Goal: Information Seeking & Learning: Learn about a topic

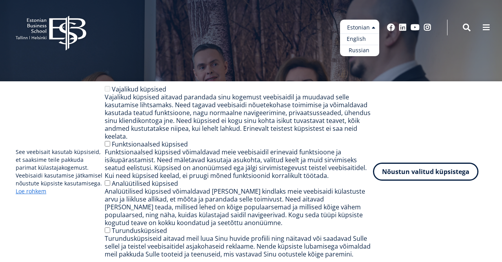
click at [362, 36] on link "English" at bounding box center [359, 38] width 39 height 11
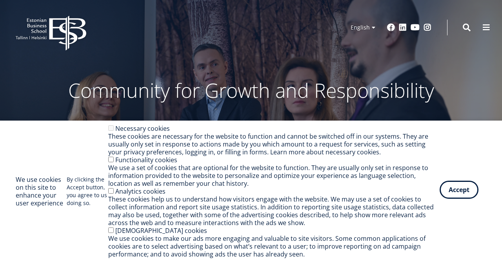
click at [470, 197] on button "Accept" at bounding box center [459, 189] width 39 height 18
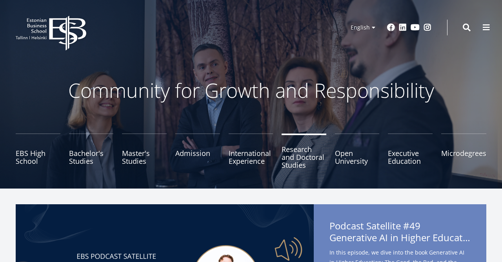
click at [304, 153] on link "Research and Doctoral Studies" at bounding box center [304, 152] width 45 height 39
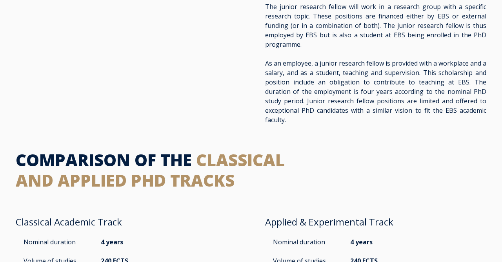
scroll to position [1142, 0]
